Goal: Information Seeking & Learning: Find specific fact

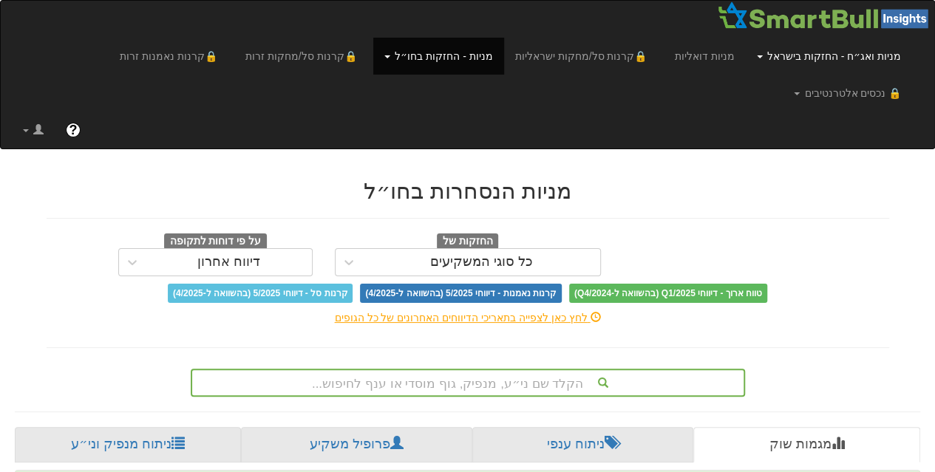
scroll to position [0, 13305]
click at [785, 61] on link "מניות ואג״ח - החזקות בישראל" at bounding box center [828, 56] width 166 height 37
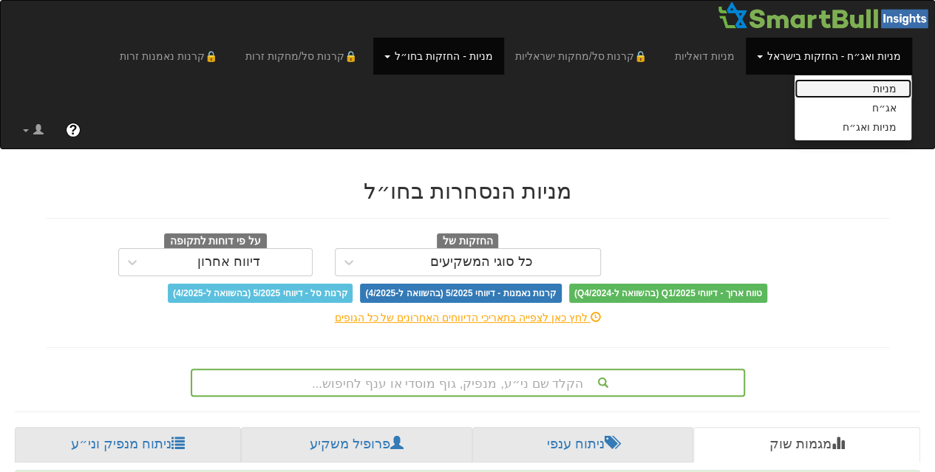
click at [826, 93] on link "מניות" at bounding box center [852, 88] width 117 height 19
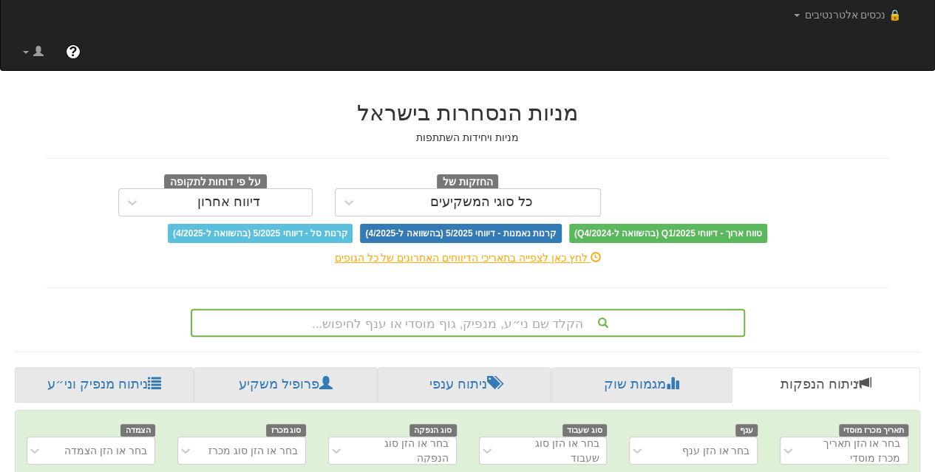
scroll to position [0, 10]
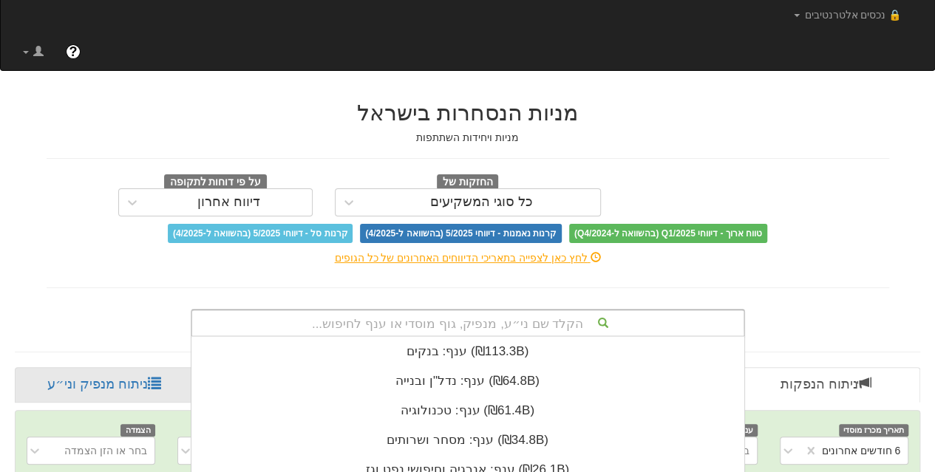
click at [508, 309] on div "הקלד שם ני״ע, מנפיק, גוף מוסדי או ענף לחיפוש... ענף: ‏בנקים ‎(₪113.3B)‎ ענף: ‏נ…" at bounding box center [468, 323] width 554 height 28
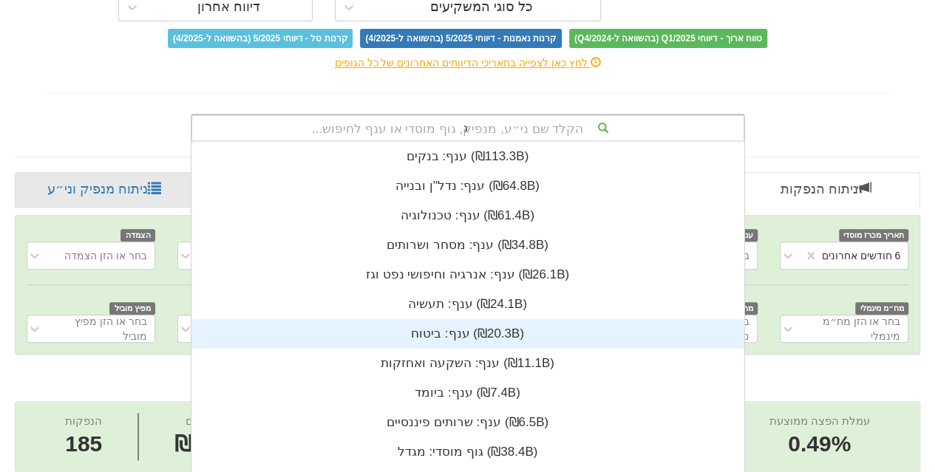
scroll to position [59, 0]
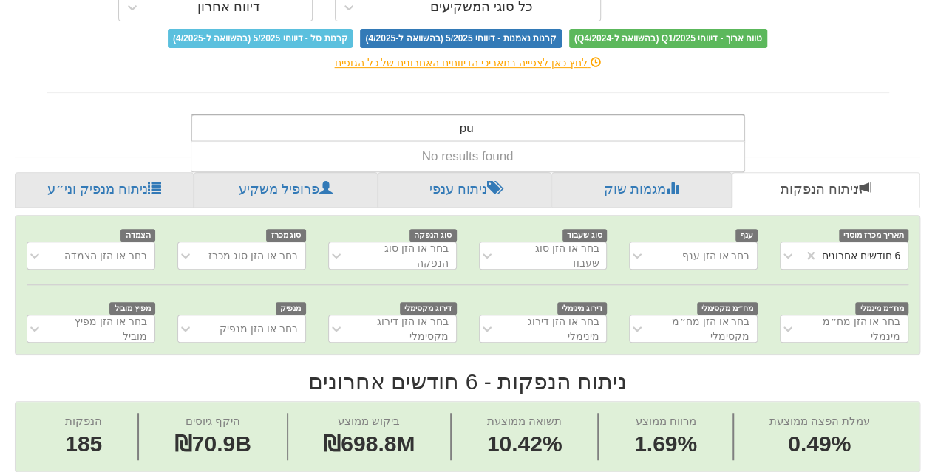
type input "p"
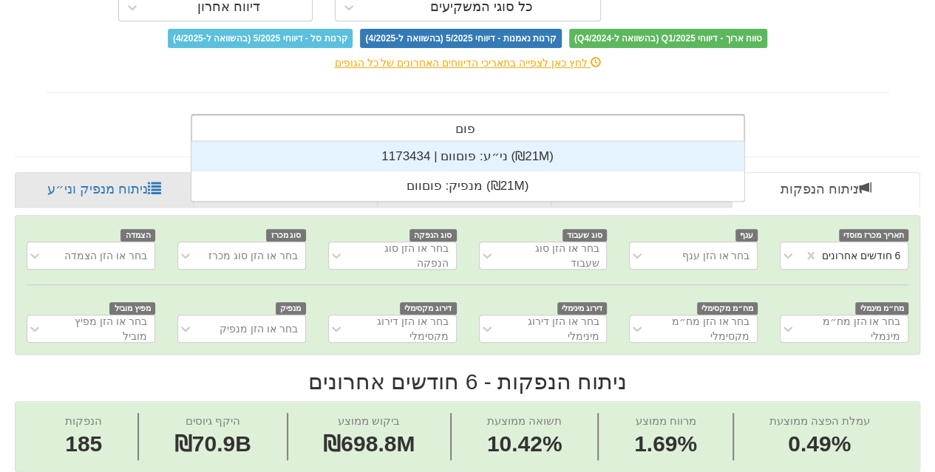
type input "פוםו"
click at [454, 142] on div "ני״ע: ‏פוםוום | 1173434 ‎(₪21M)‎" at bounding box center [467, 157] width 553 height 30
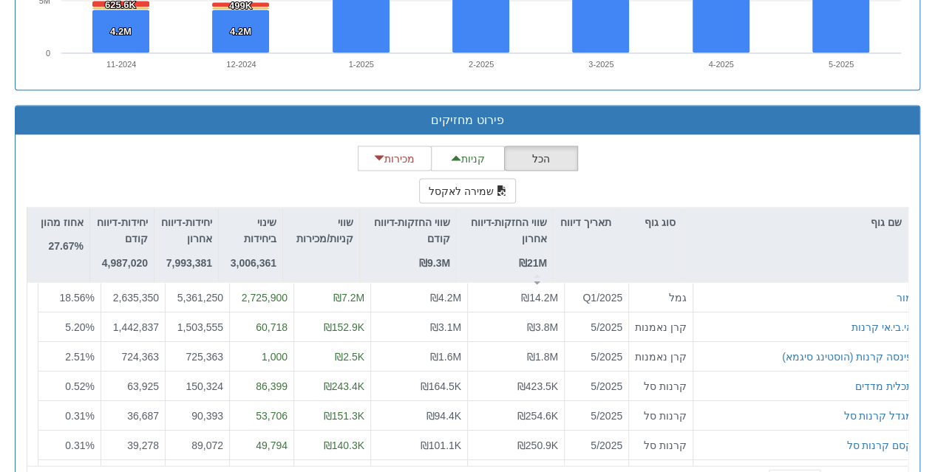
scroll to position [1362, 0]
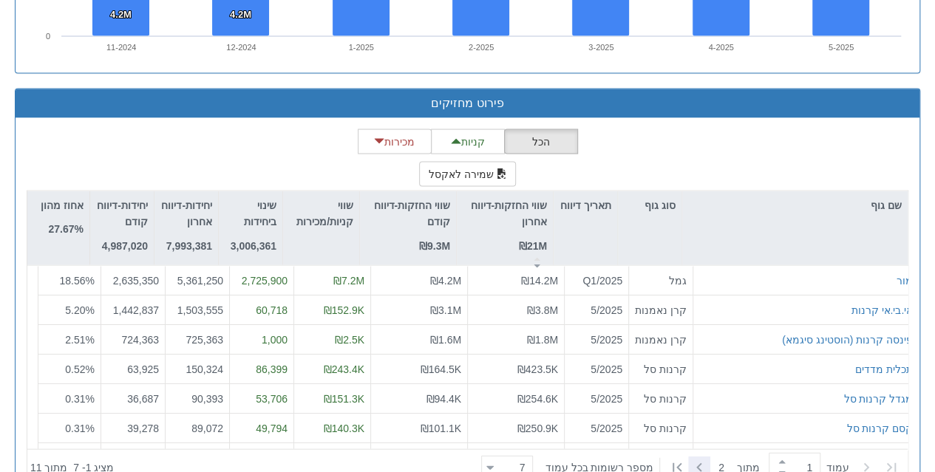
click at [700, 458] on icon at bounding box center [699, 467] width 18 height 18
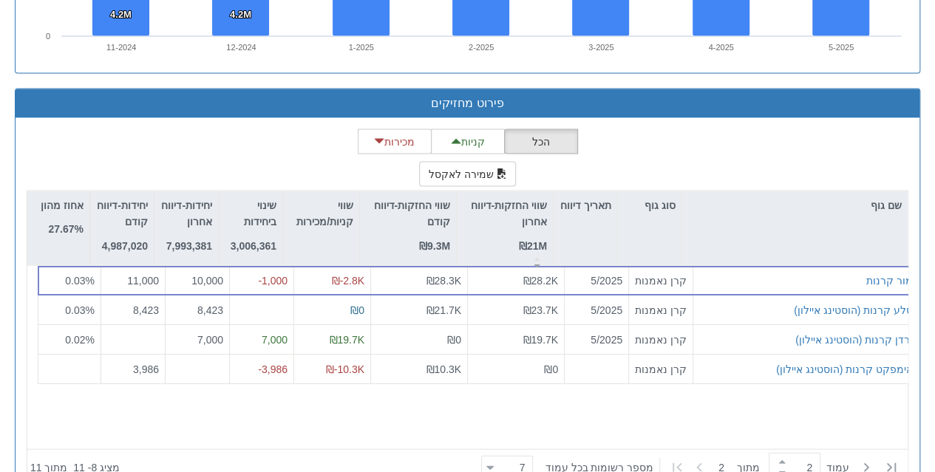
type input "2"
